Goal: Task Accomplishment & Management: Use online tool/utility

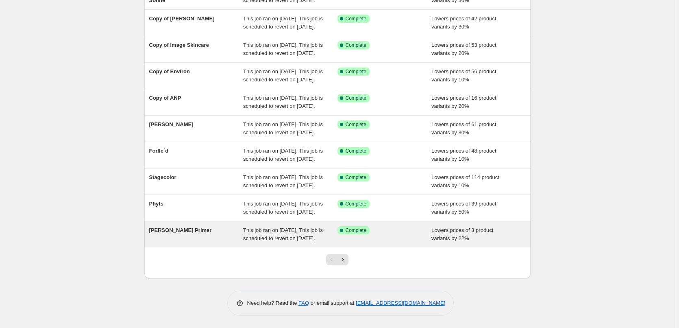
scroll to position [172, 0]
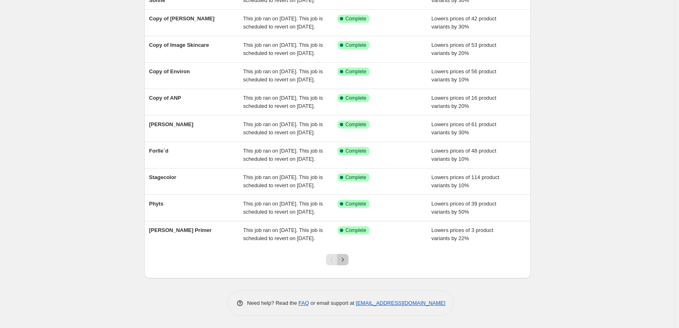
click at [348, 255] on button "Next" at bounding box center [342, 259] width 11 height 11
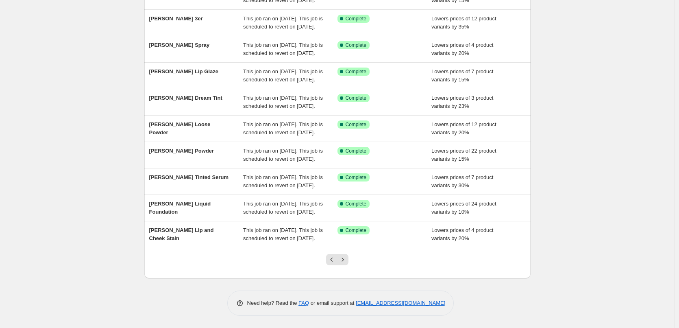
click at [348, 255] on button "Next" at bounding box center [342, 259] width 11 height 11
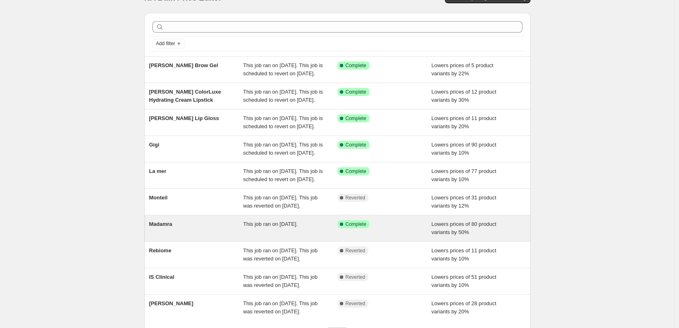
scroll to position [140, 0]
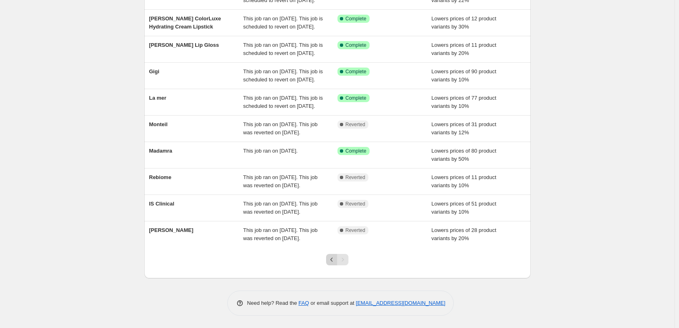
click at [331, 257] on icon "Previous" at bounding box center [332, 259] width 8 height 8
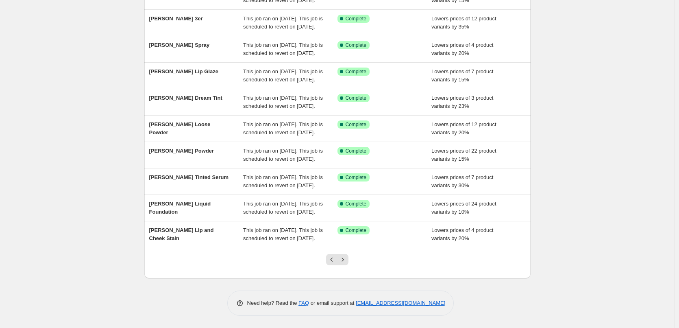
scroll to position [172, 0]
click at [331, 257] on icon "Previous" at bounding box center [332, 259] width 8 height 8
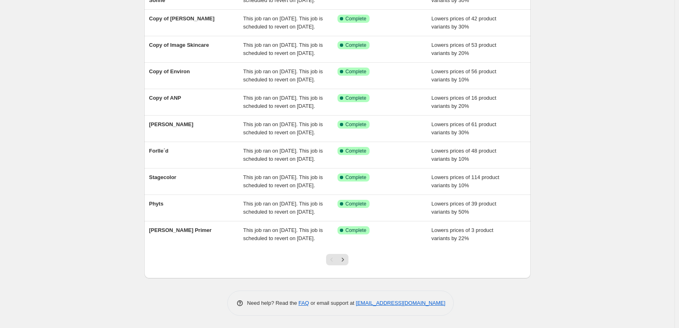
scroll to position [122, 0]
click at [346, 264] on icon "Next" at bounding box center [343, 259] width 8 height 8
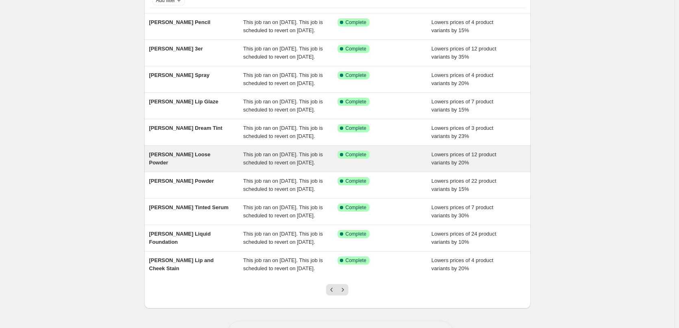
scroll to position [172, 0]
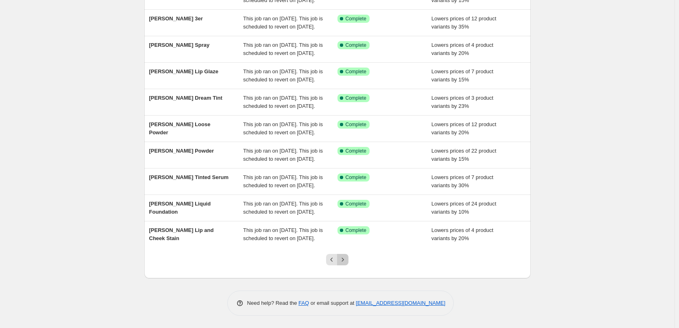
click at [343, 264] on button "Next" at bounding box center [342, 259] width 11 height 11
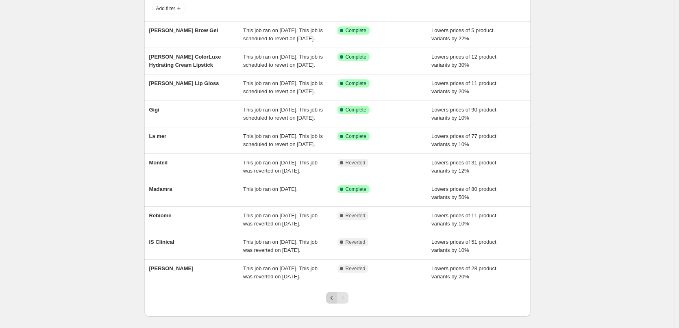
scroll to position [140, 0]
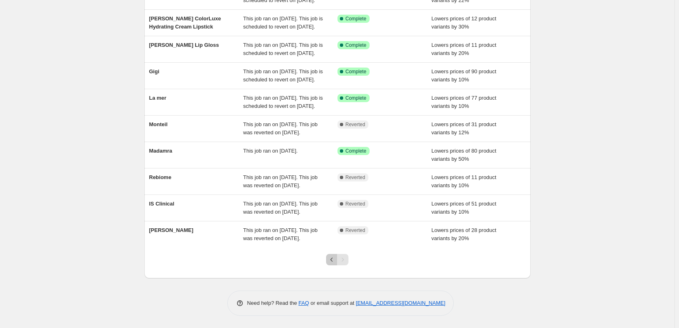
click at [336, 259] on icon "Previous" at bounding box center [332, 259] width 8 height 8
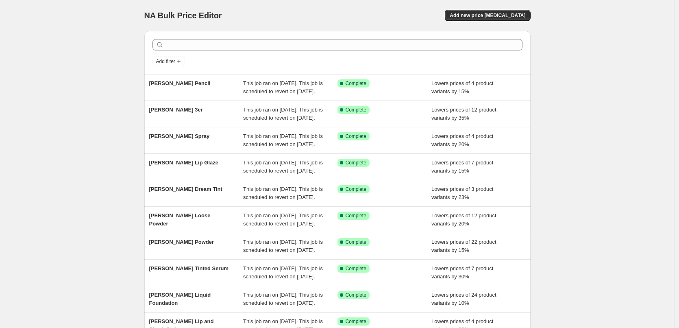
scroll to position [172, 0]
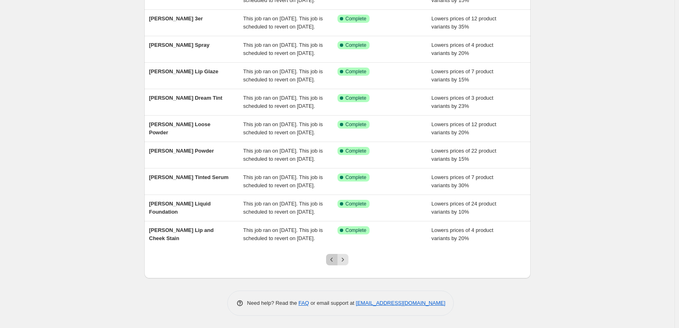
click at [334, 257] on icon "Previous" at bounding box center [332, 259] width 8 height 8
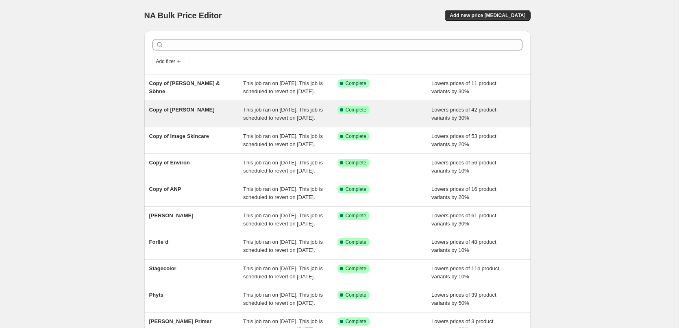
click at [187, 113] on span "Copy of [PERSON_NAME]" at bounding box center [181, 110] width 65 height 6
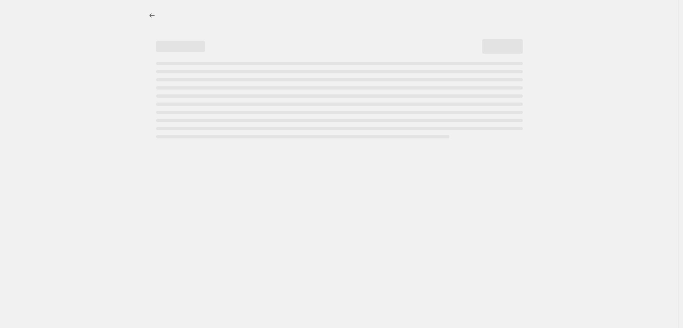
select select "percentage"
select select "remove"
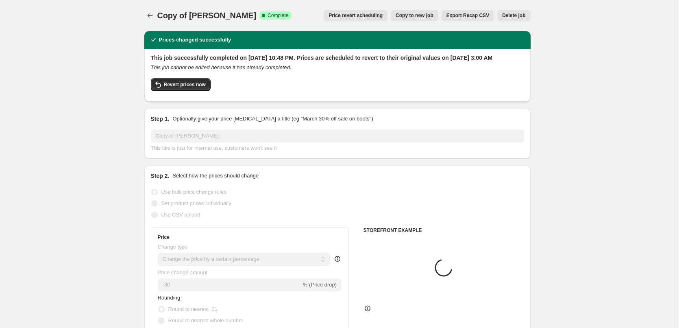
select select "vendor"
click at [196, 88] on span "Revert prices now" at bounding box center [185, 84] width 42 height 7
checkbox input "false"
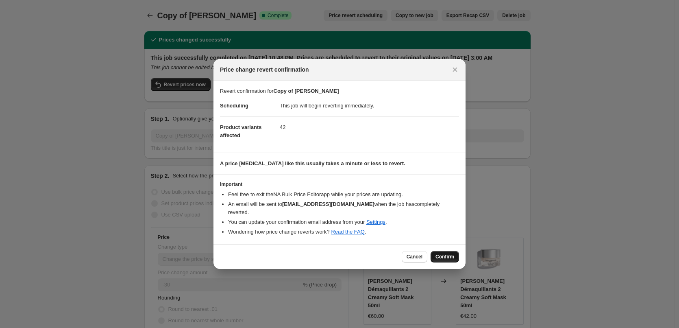
click at [436, 253] on button "Confirm" at bounding box center [445, 256] width 28 height 11
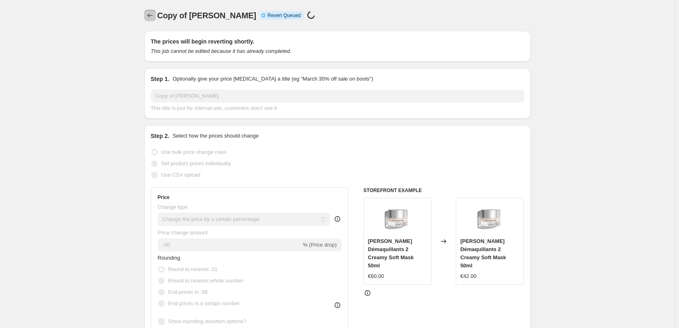
click at [148, 13] on icon "Price change jobs" at bounding box center [150, 15] width 8 height 8
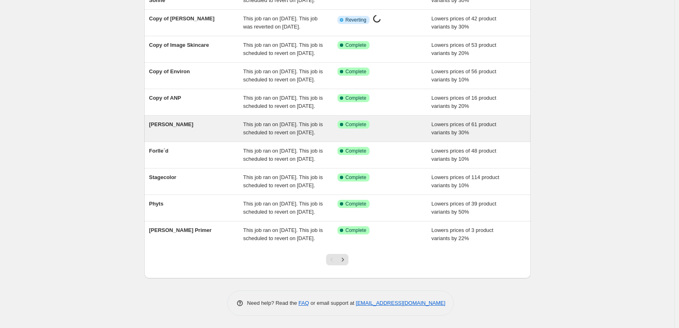
scroll to position [163, 0]
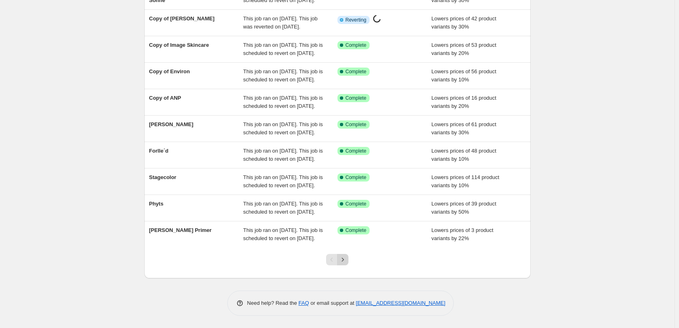
click at [349, 265] on button "Next" at bounding box center [342, 259] width 11 height 11
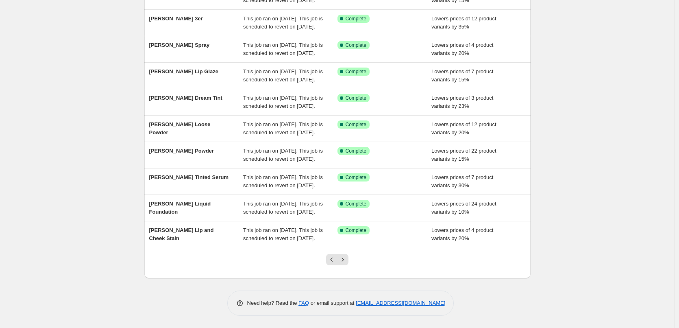
scroll to position [172, 0]
click at [347, 264] on button "Next" at bounding box center [342, 259] width 11 height 11
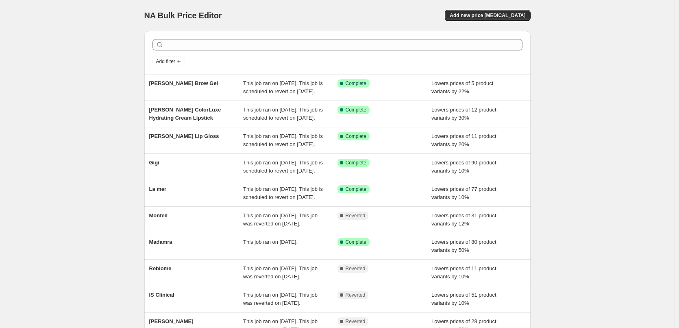
scroll to position [140, 0]
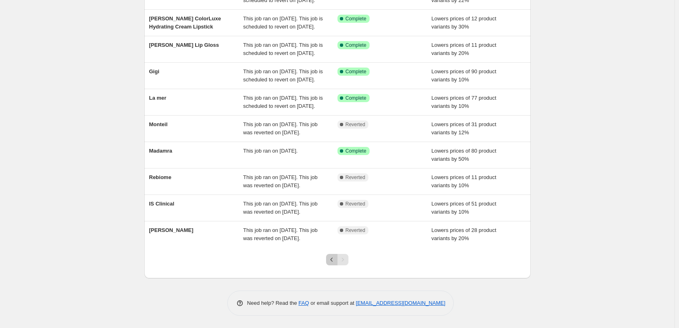
click at [333, 255] on button "Previous" at bounding box center [331, 259] width 11 height 11
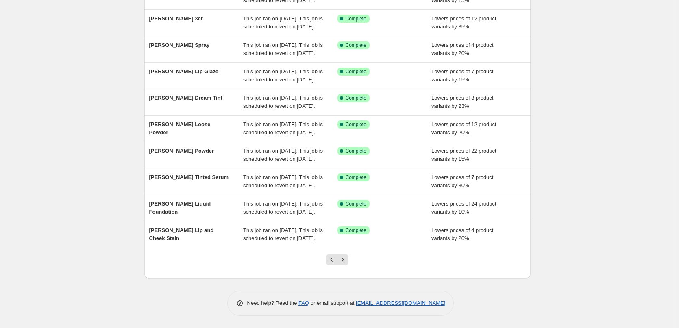
click at [333, 255] on button "Previous" at bounding box center [331, 259] width 11 height 11
